Goal: Task Accomplishment & Management: Use online tool/utility

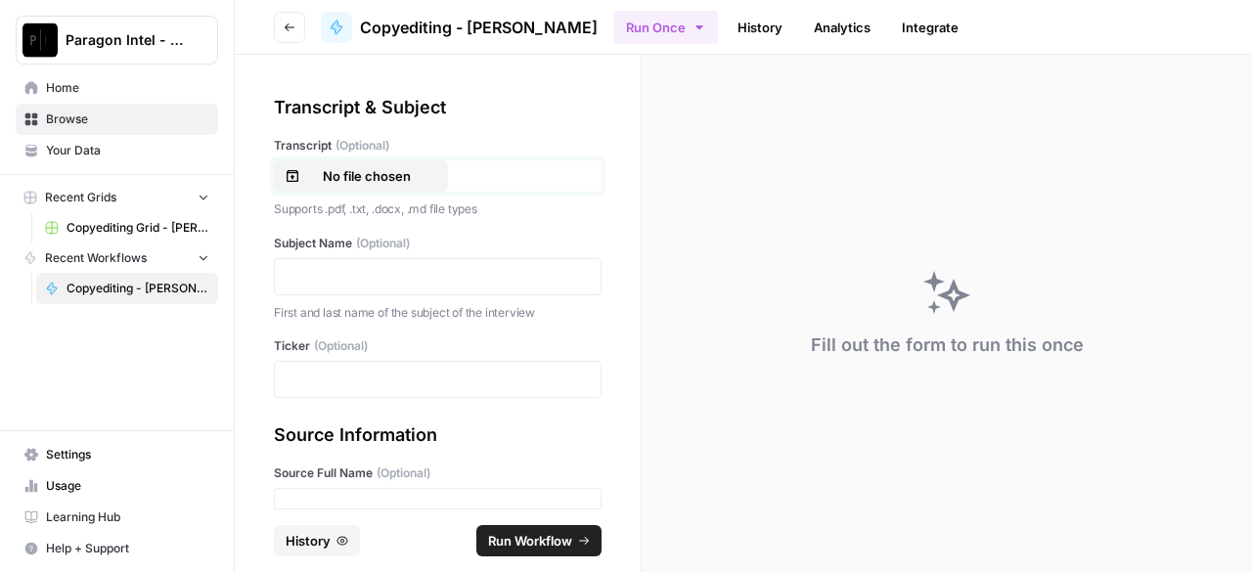
click at [316, 170] on p "No file chosen" at bounding box center [366, 176] width 125 height 20
click at [440, 272] on p at bounding box center [438, 277] width 302 height 20
click at [429, 373] on p at bounding box center [438, 380] width 302 height 20
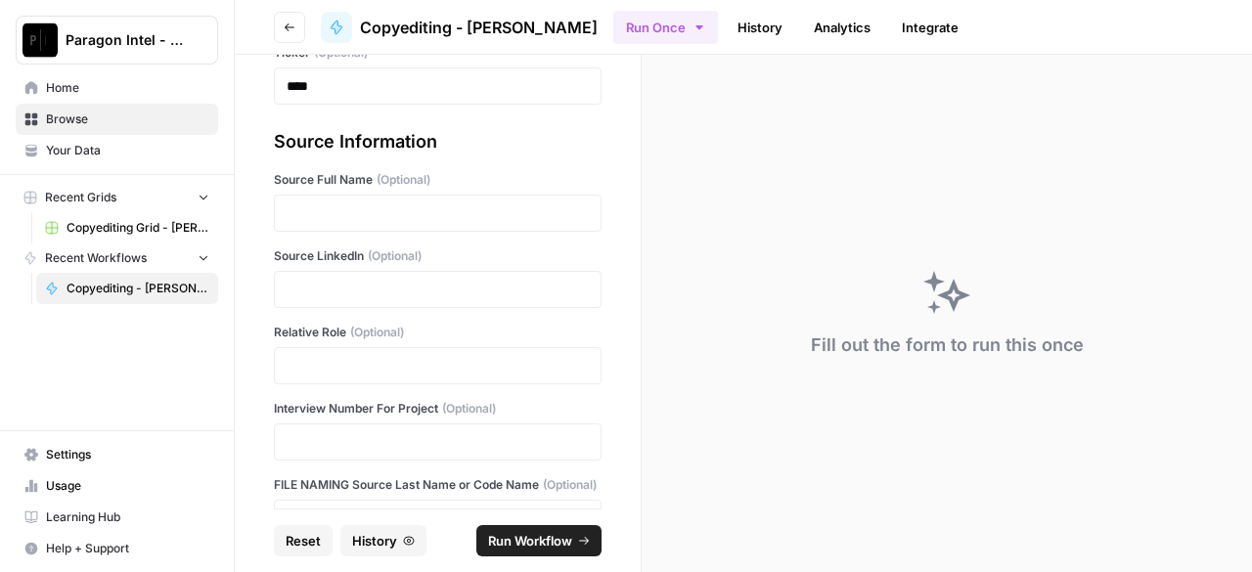
click at [401, 224] on div at bounding box center [438, 213] width 328 height 37
click at [401, 216] on p at bounding box center [438, 213] width 302 height 20
click at [394, 283] on p at bounding box center [438, 290] width 302 height 20
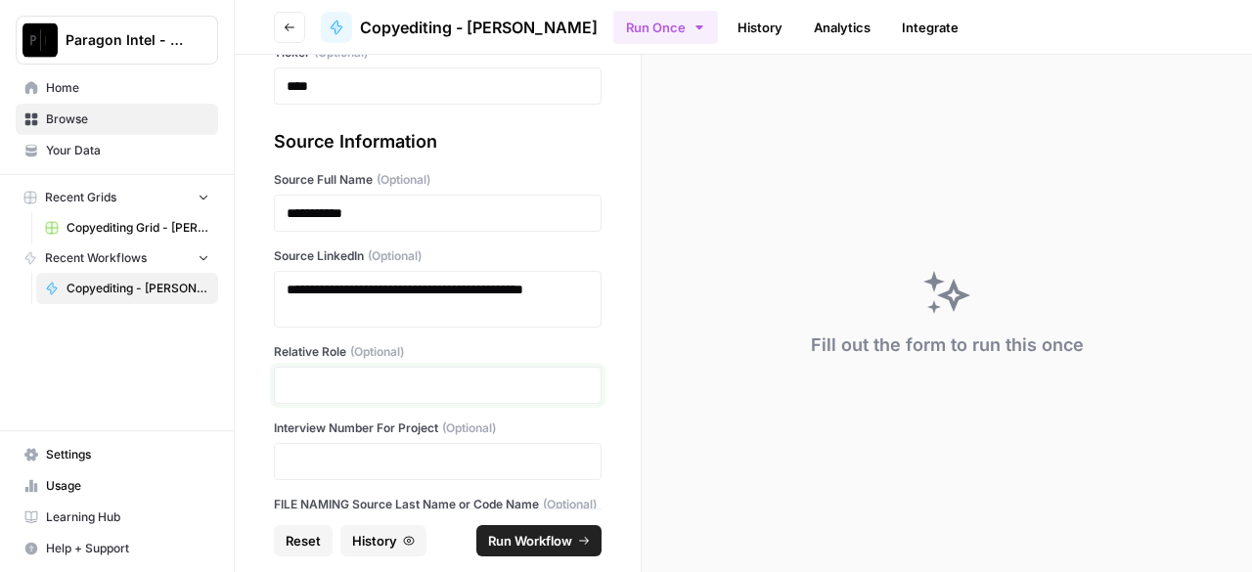
click at [420, 382] on p at bounding box center [438, 386] width 302 height 20
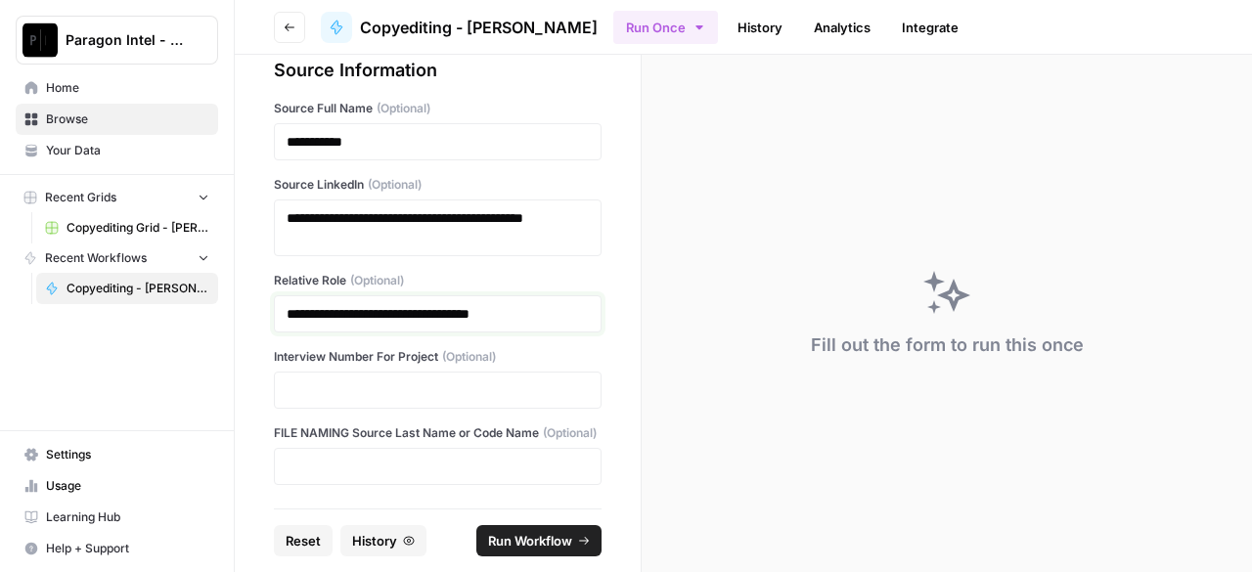
scroll to position [383, 0]
click at [336, 383] on div at bounding box center [438, 390] width 328 height 37
click at [334, 381] on p at bounding box center [438, 391] width 302 height 20
click at [361, 464] on p at bounding box center [438, 467] width 302 height 20
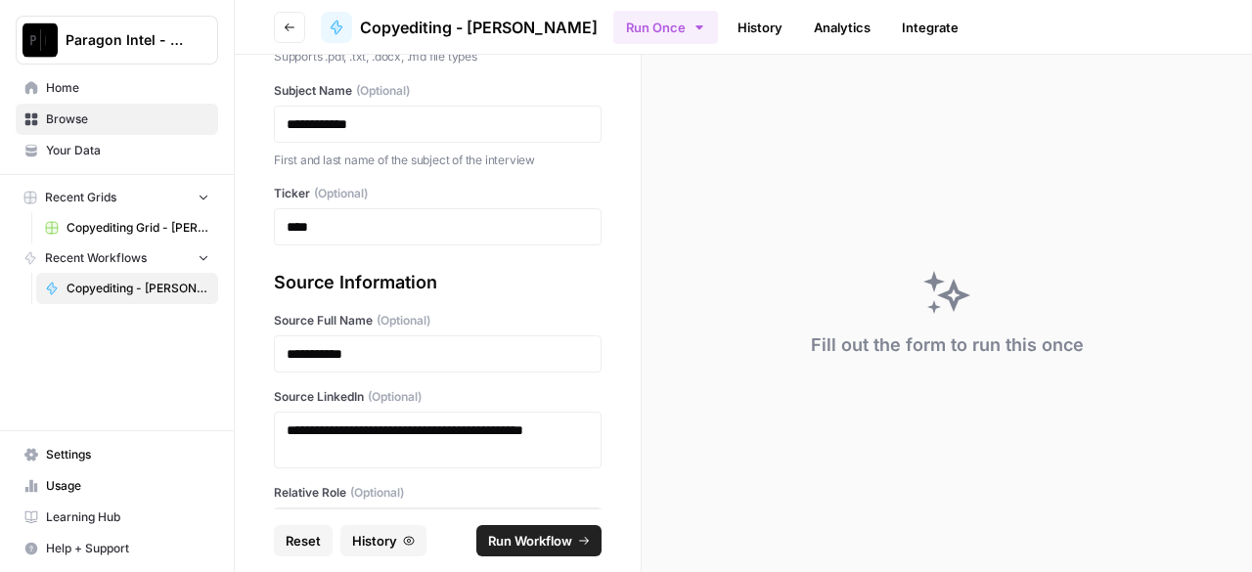
scroll to position [0, 0]
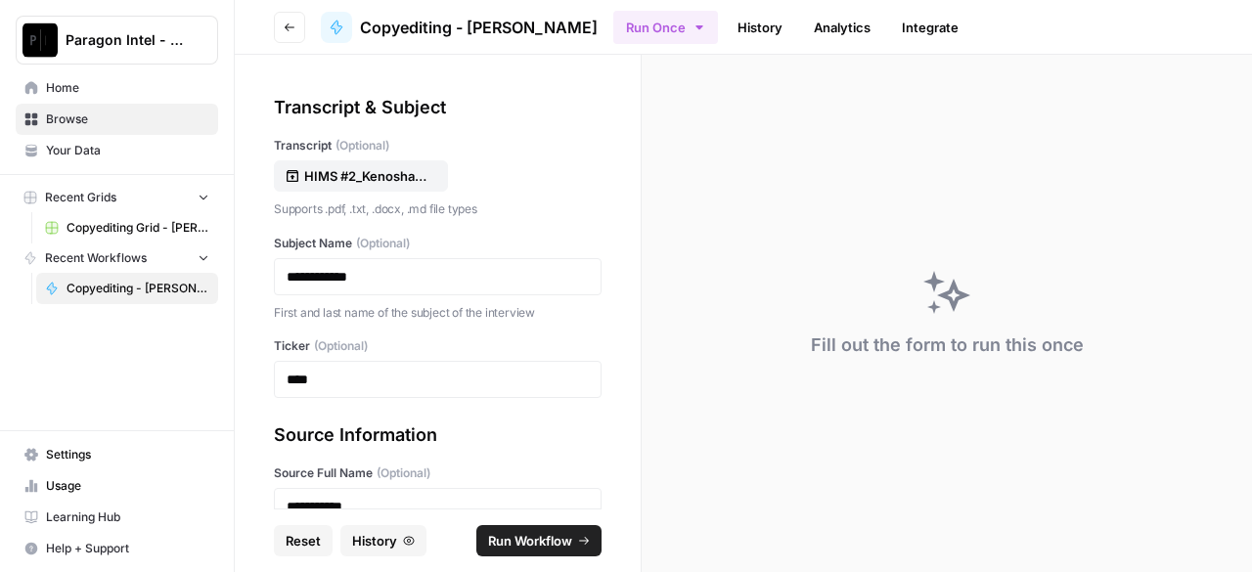
click at [551, 550] on span "Run Workflow" at bounding box center [530, 541] width 84 height 20
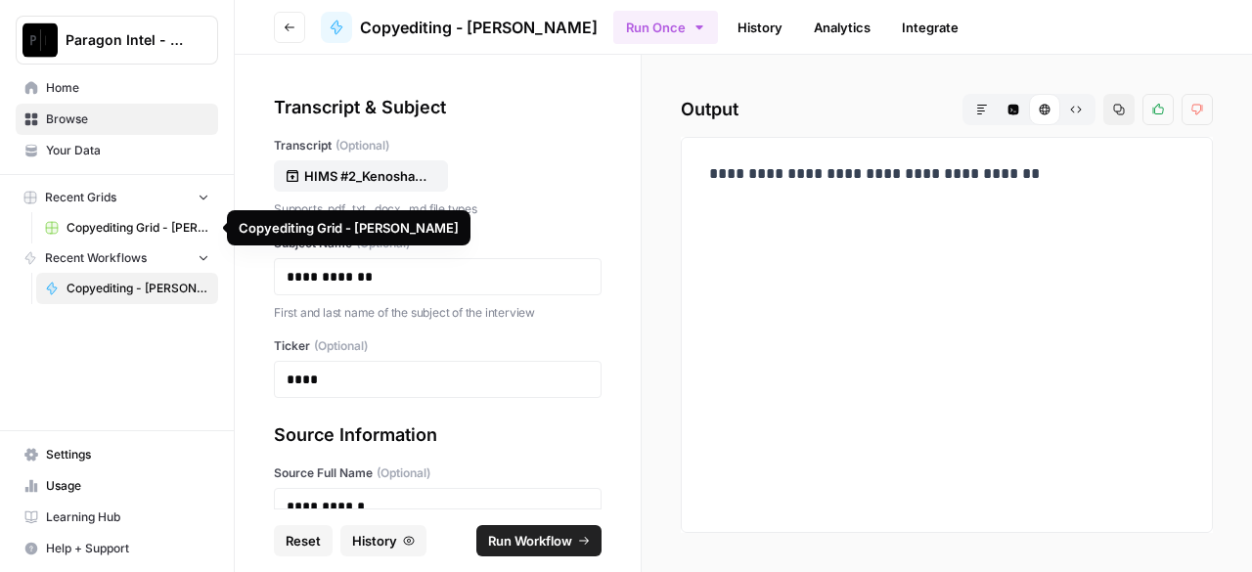
click at [89, 228] on span "Copyediting Grid - [PERSON_NAME]" at bounding box center [138, 228] width 143 height 18
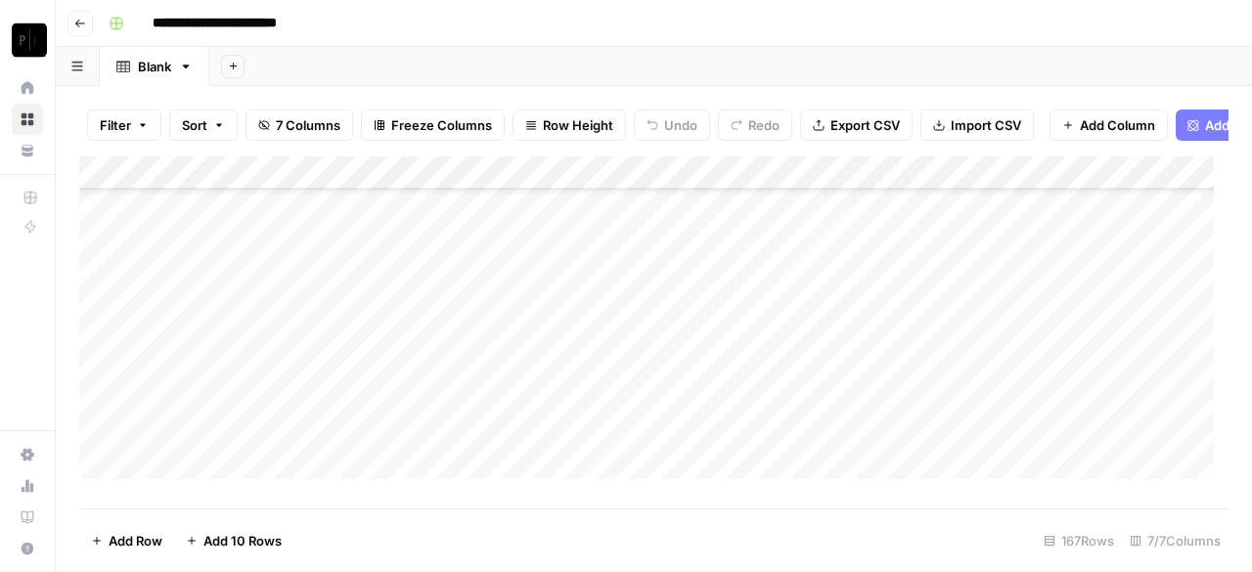
scroll to position [5297, 0]
click at [1103, 439] on div "Add Column" at bounding box center [654, 326] width 1150 height 338
